Goal: Obtain resource: Download file/media

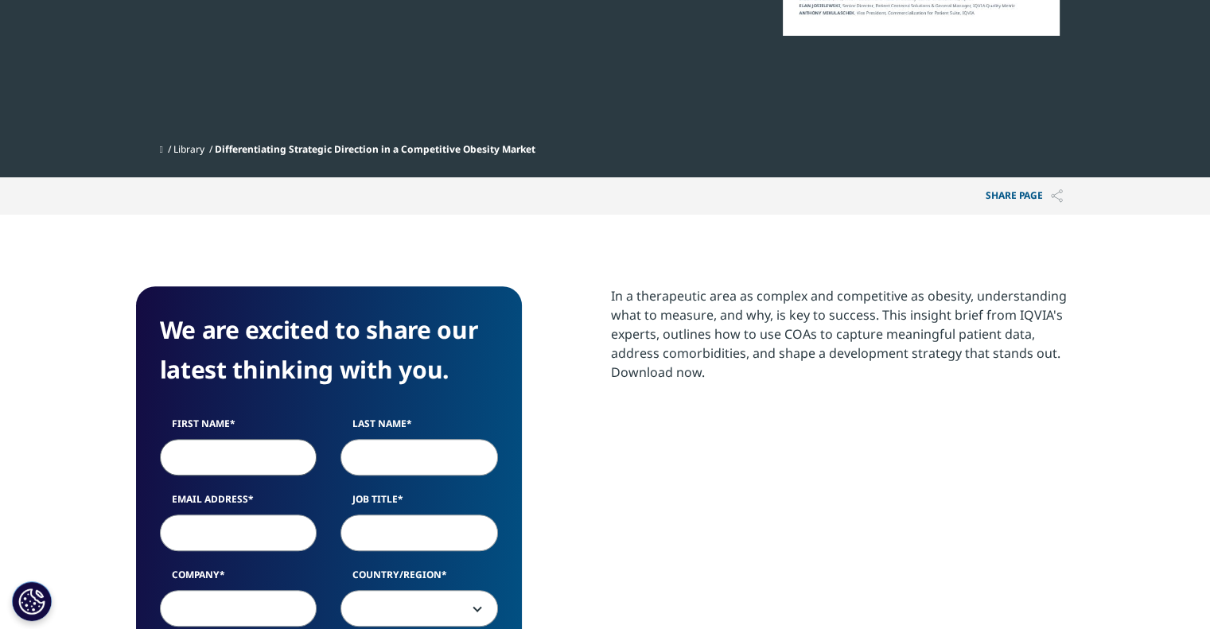
click at [277, 459] on input "First Name" at bounding box center [238, 457] width 157 height 37
type input "Sojin"
type input "Ahn"
type input "[EMAIL_ADDRESS][DOMAIN_NAME]"
select select "[GEOGRAPHIC_DATA]"
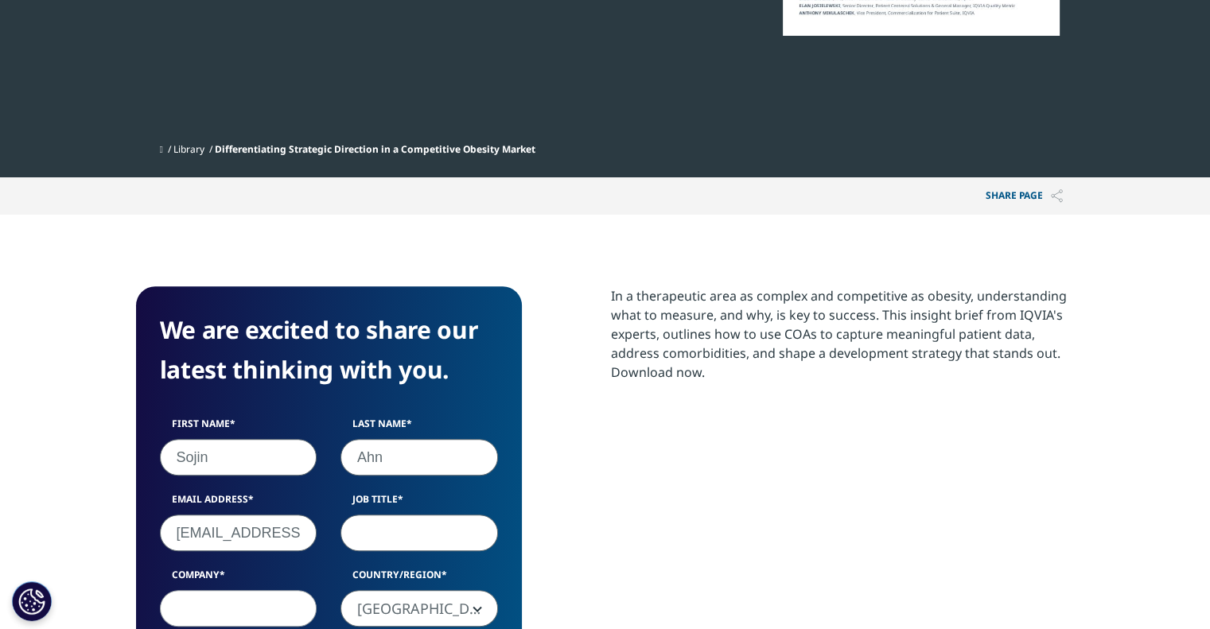
click at [437, 523] on input "Job Title" at bounding box center [418, 533] width 157 height 37
type input "ㅇ"
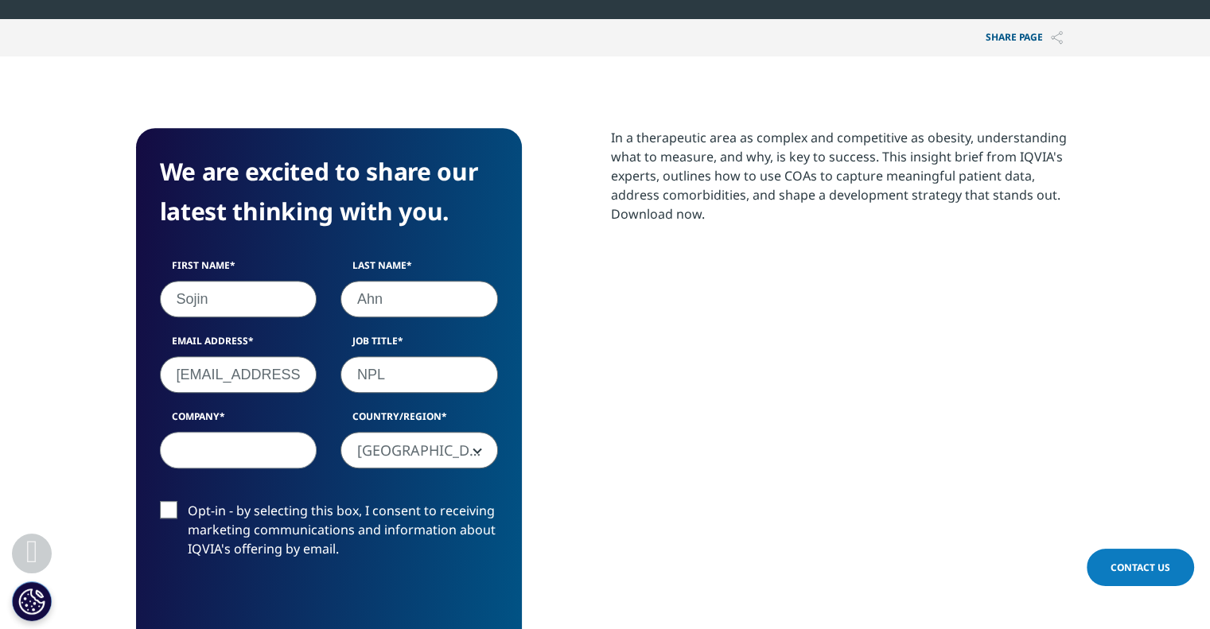
scroll to position [636, 0]
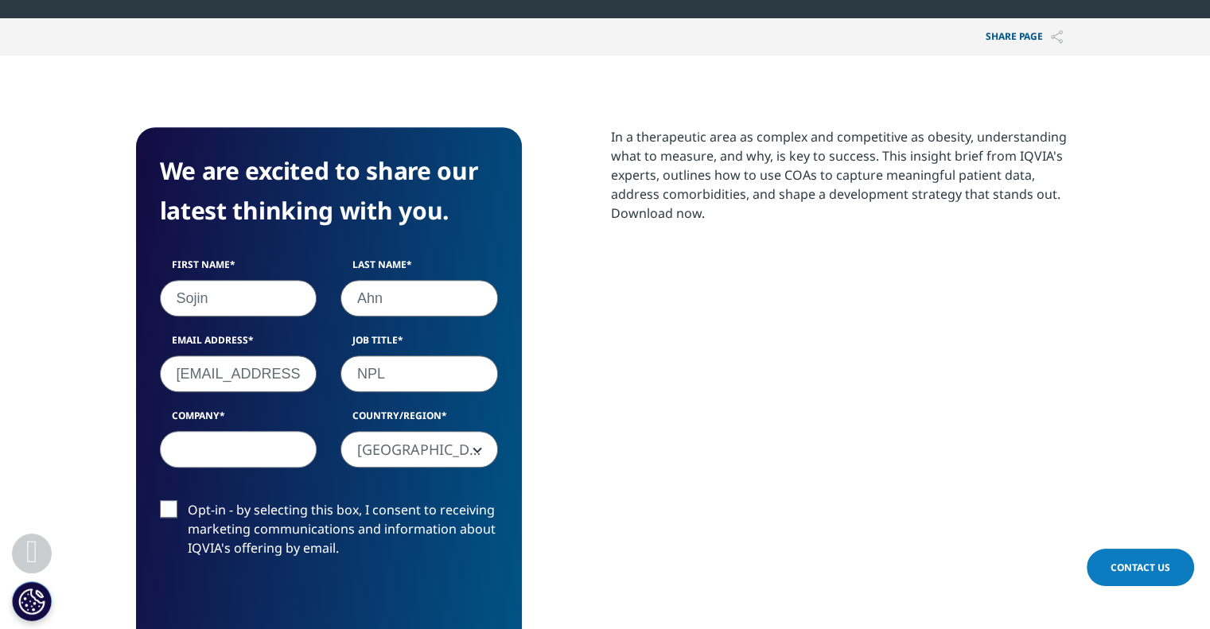
type input "NPL"
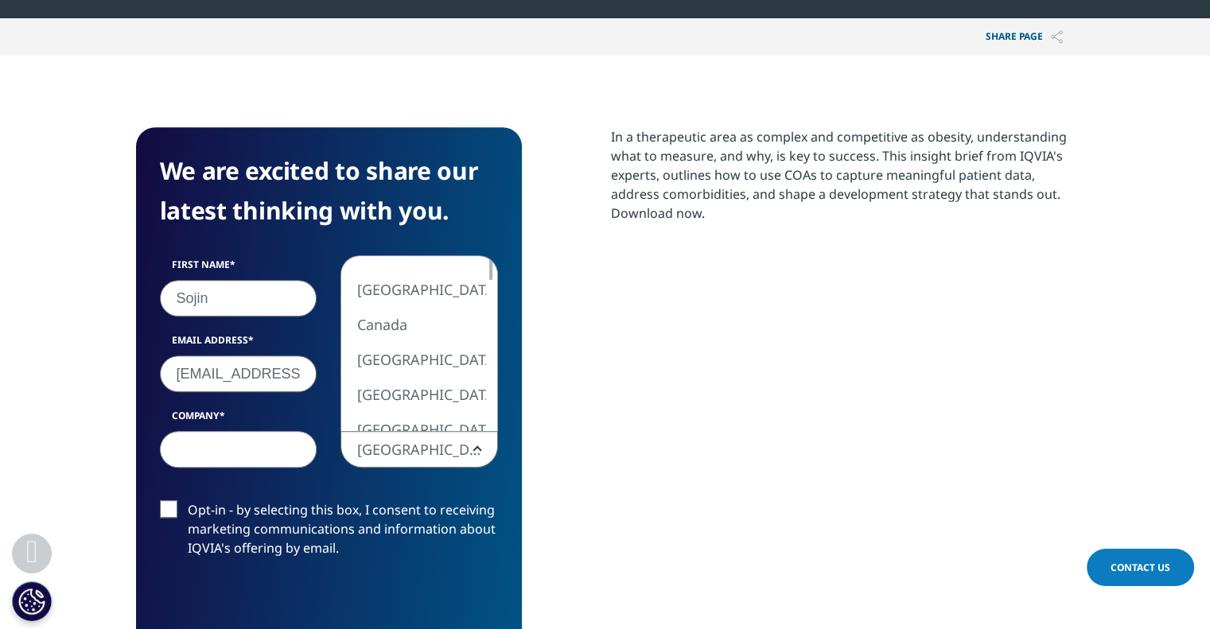
click at [411, 454] on span "[GEOGRAPHIC_DATA]" at bounding box center [419, 450] width 156 height 37
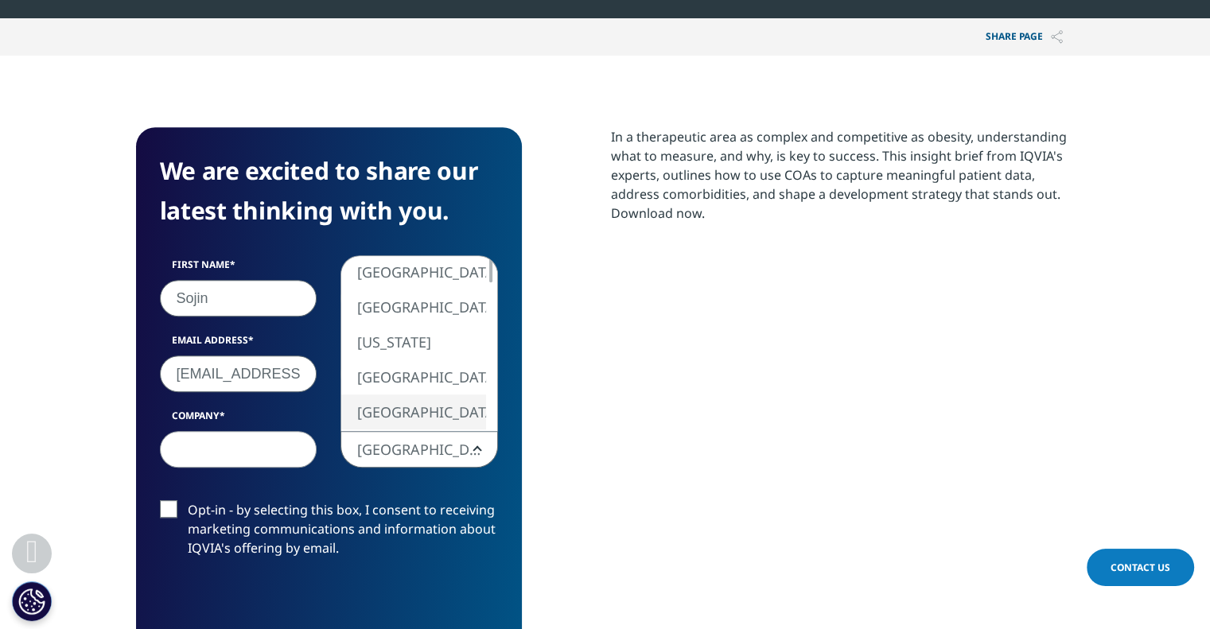
click at [601, 448] on div "We are excited to share our latest thinking with you. First Name [GEOGRAPHIC_DA…" at bounding box center [605, 435] width 939 height 616
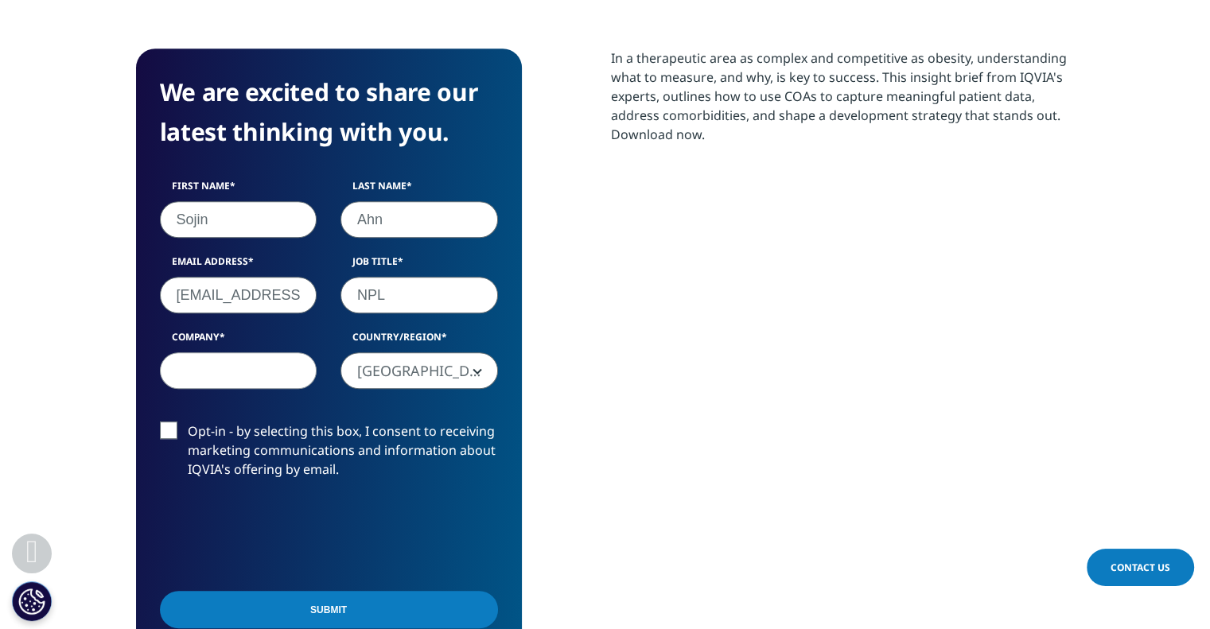
scroll to position [716, 0]
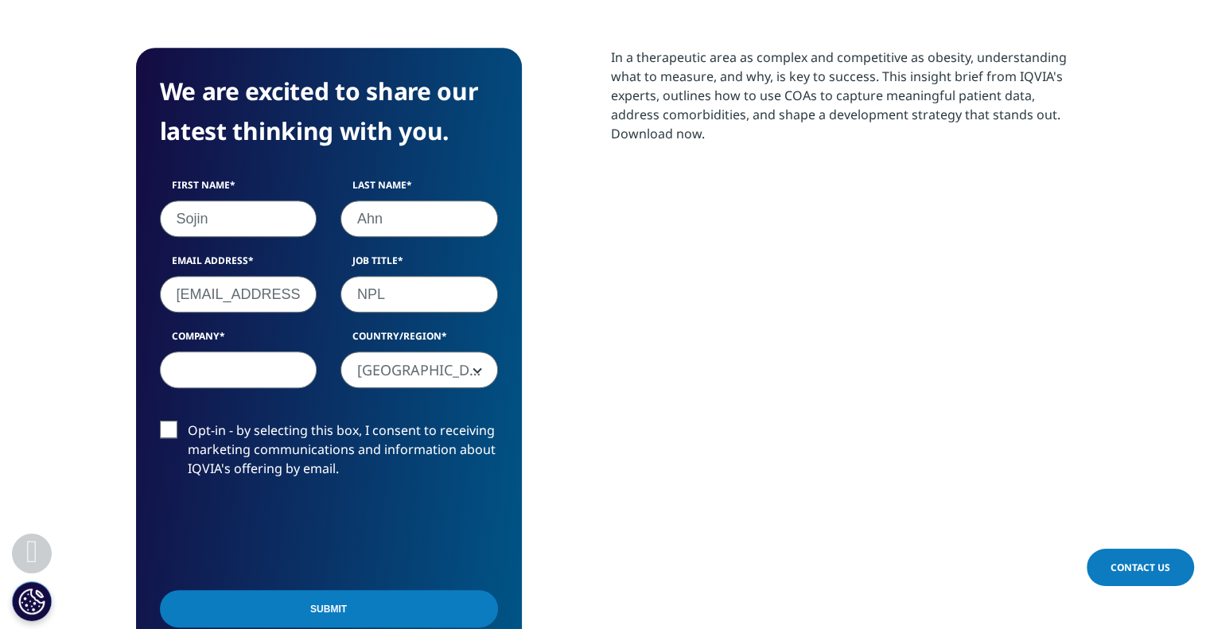
click at [172, 431] on label "Opt-in - by selecting this box, I consent to receiving marketing communications…" at bounding box center [329, 454] width 338 height 66
click at [188, 421] on input "Opt-in - by selecting this box, I consent to receiving marketing communications…" at bounding box center [188, 421] width 0 height 0
click at [205, 371] on input "Company" at bounding box center [238, 370] width 157 height 37
type input "Astrazeneca"
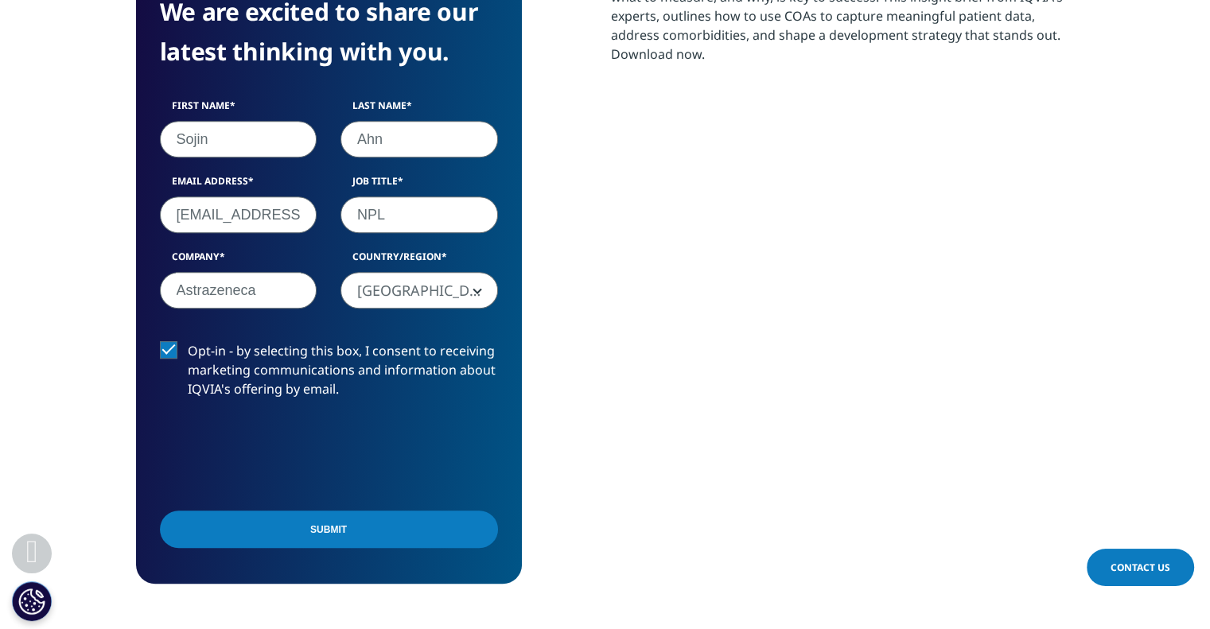
click at [379, 528] on input "Submit" at bounding box center [329, 529] width 338 height 37
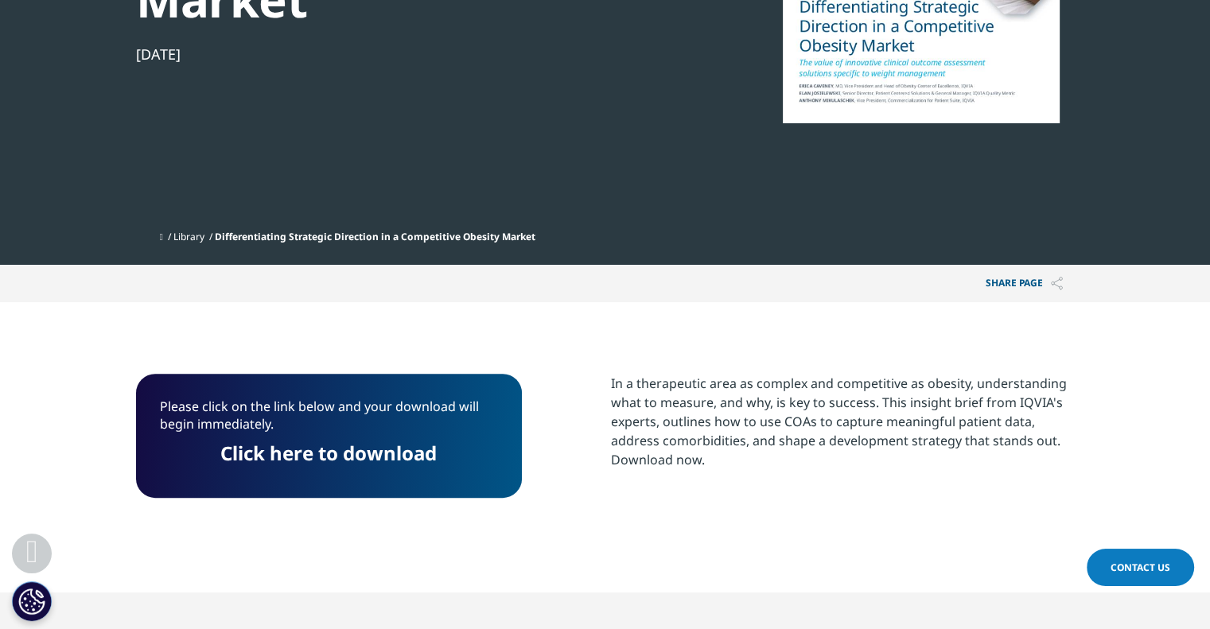
scroll to position [549, 0]
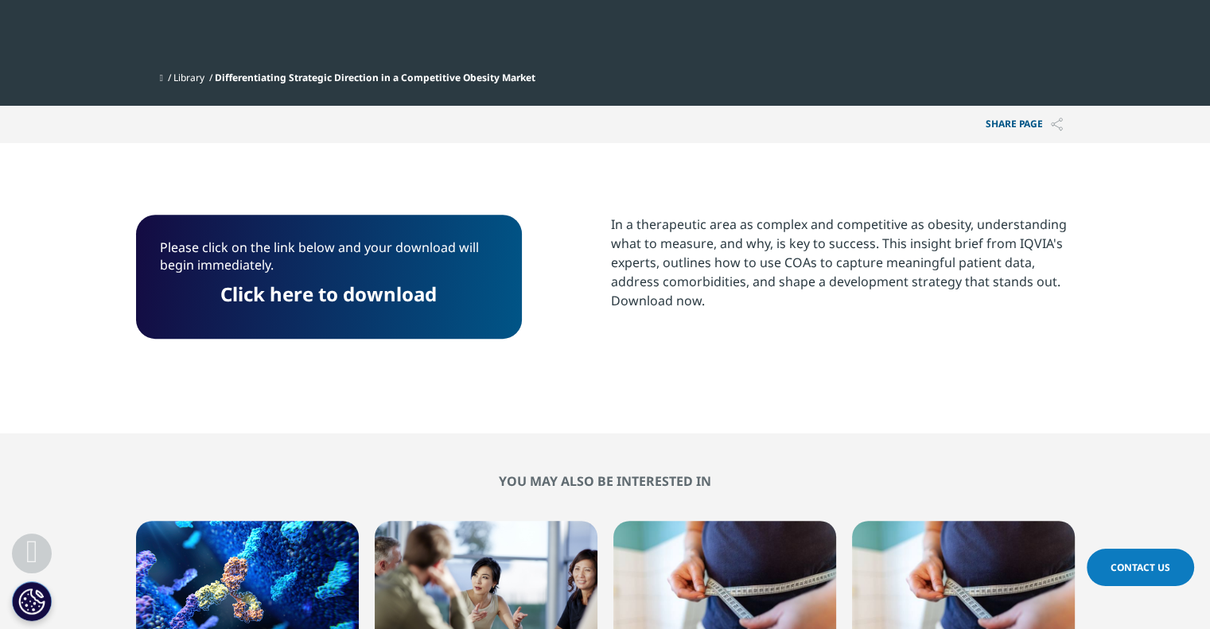
click at [387, 298] on link "Click here to download" at bounding box center [328, 294] width 216 height 26
